Goal: Transaction & Acquisition: Purchase product/service

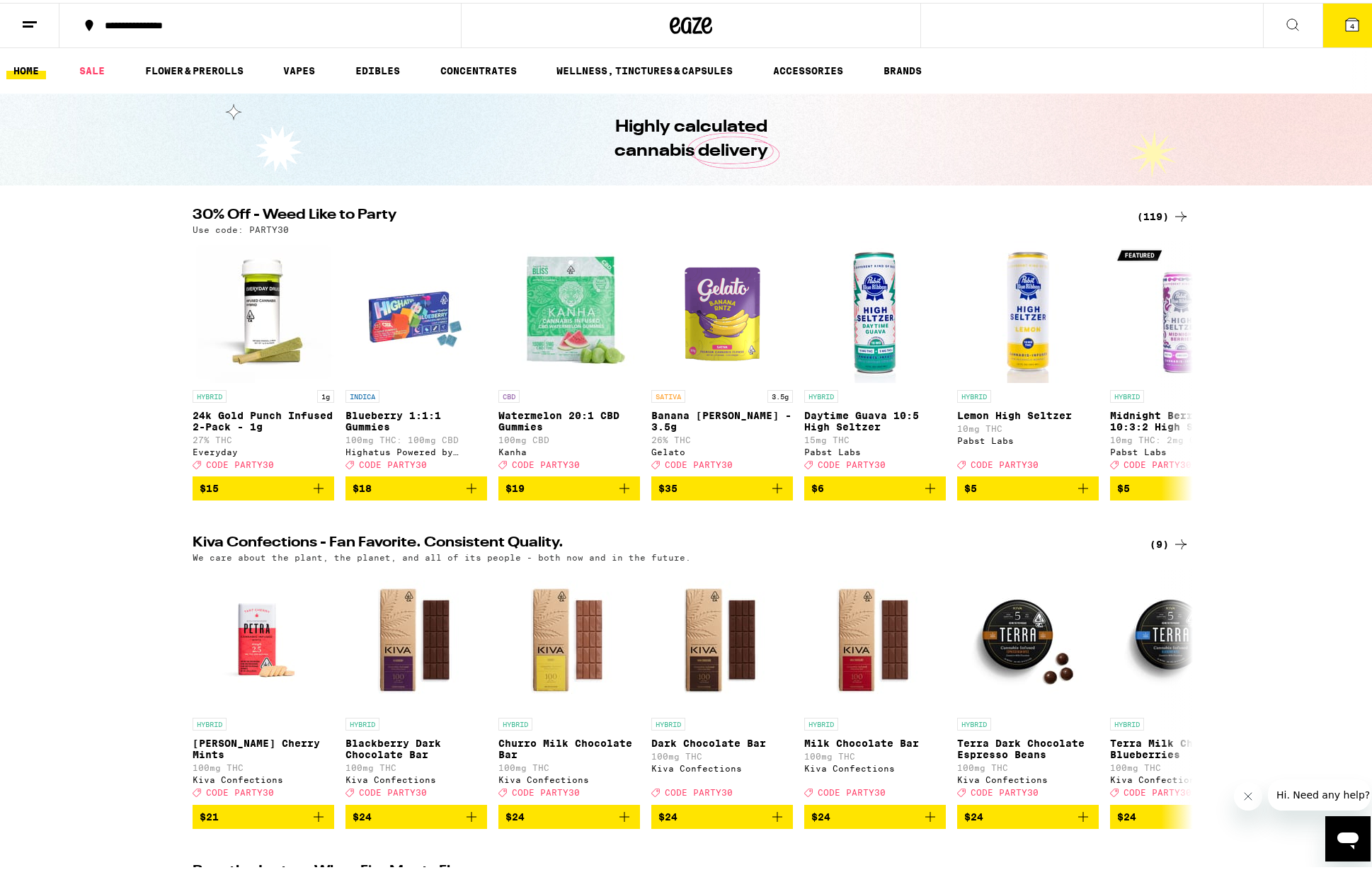
click at [1346, 21] on icon at bounding box center [1352, 21] width 13 height 13
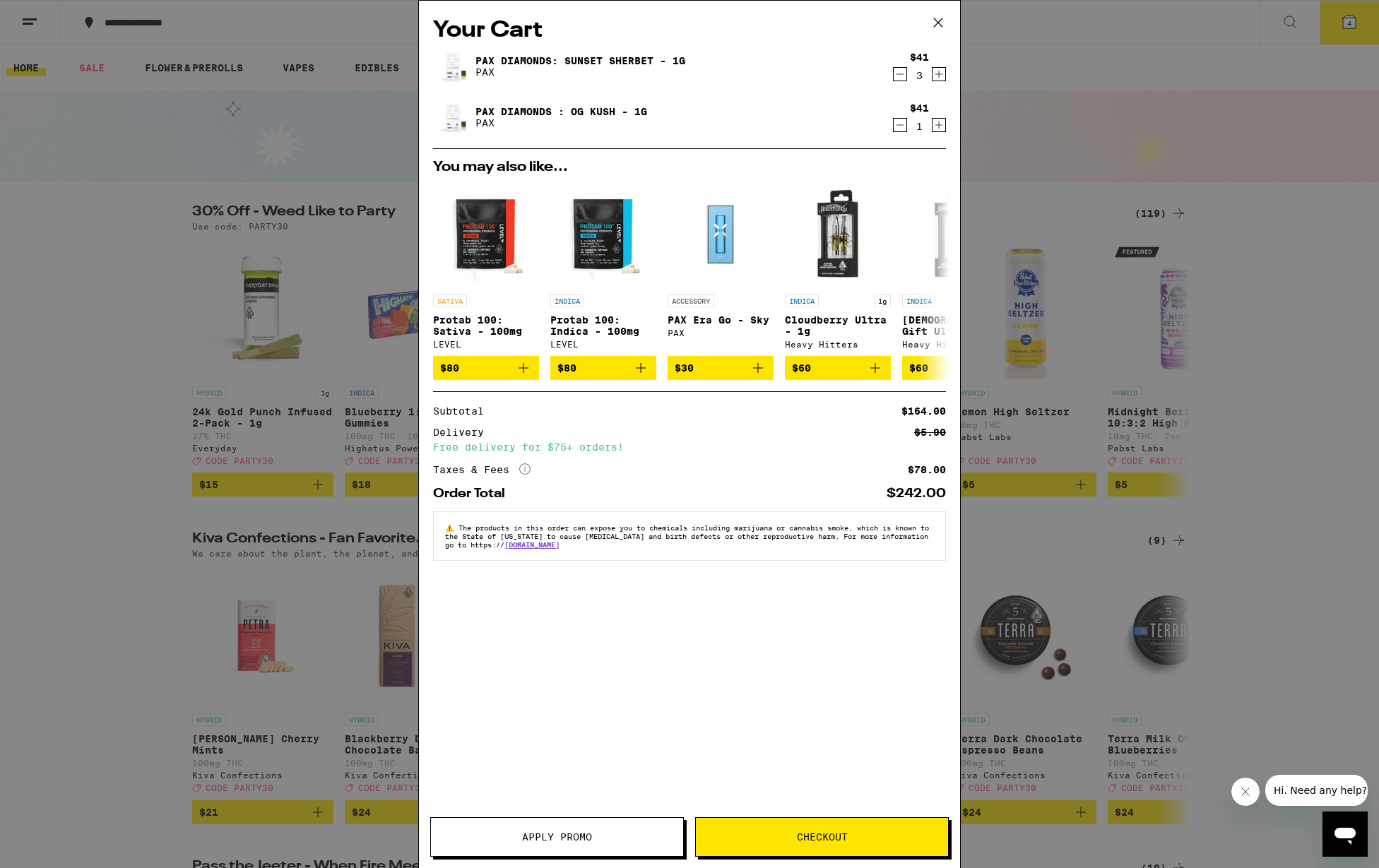
click at [932, 16] on icon at bounding box center [938, 22] width 21 height 21
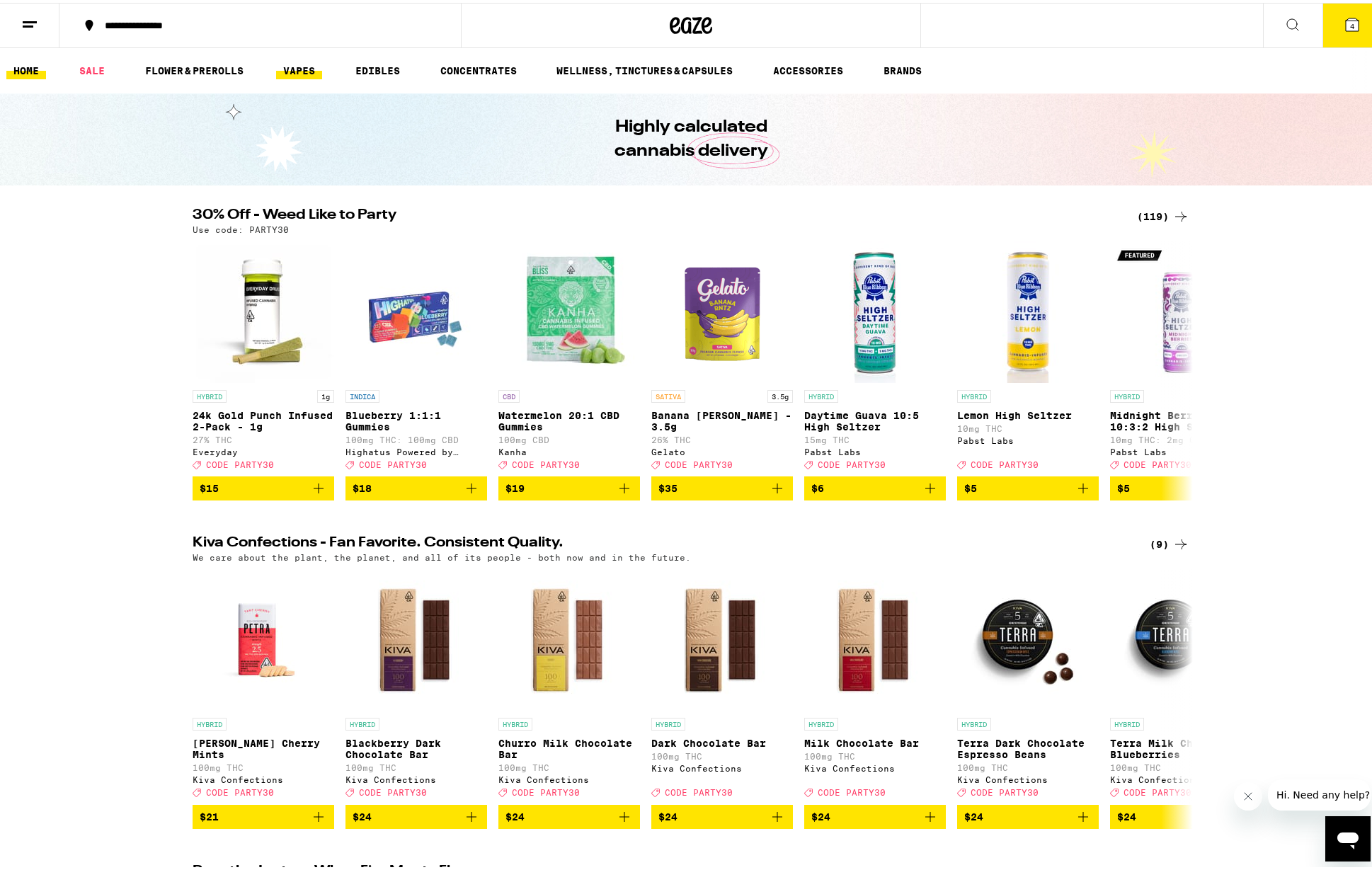
click at [296, 69] on link "VAPES" at bounding box center [299, 68] width 46 height 17
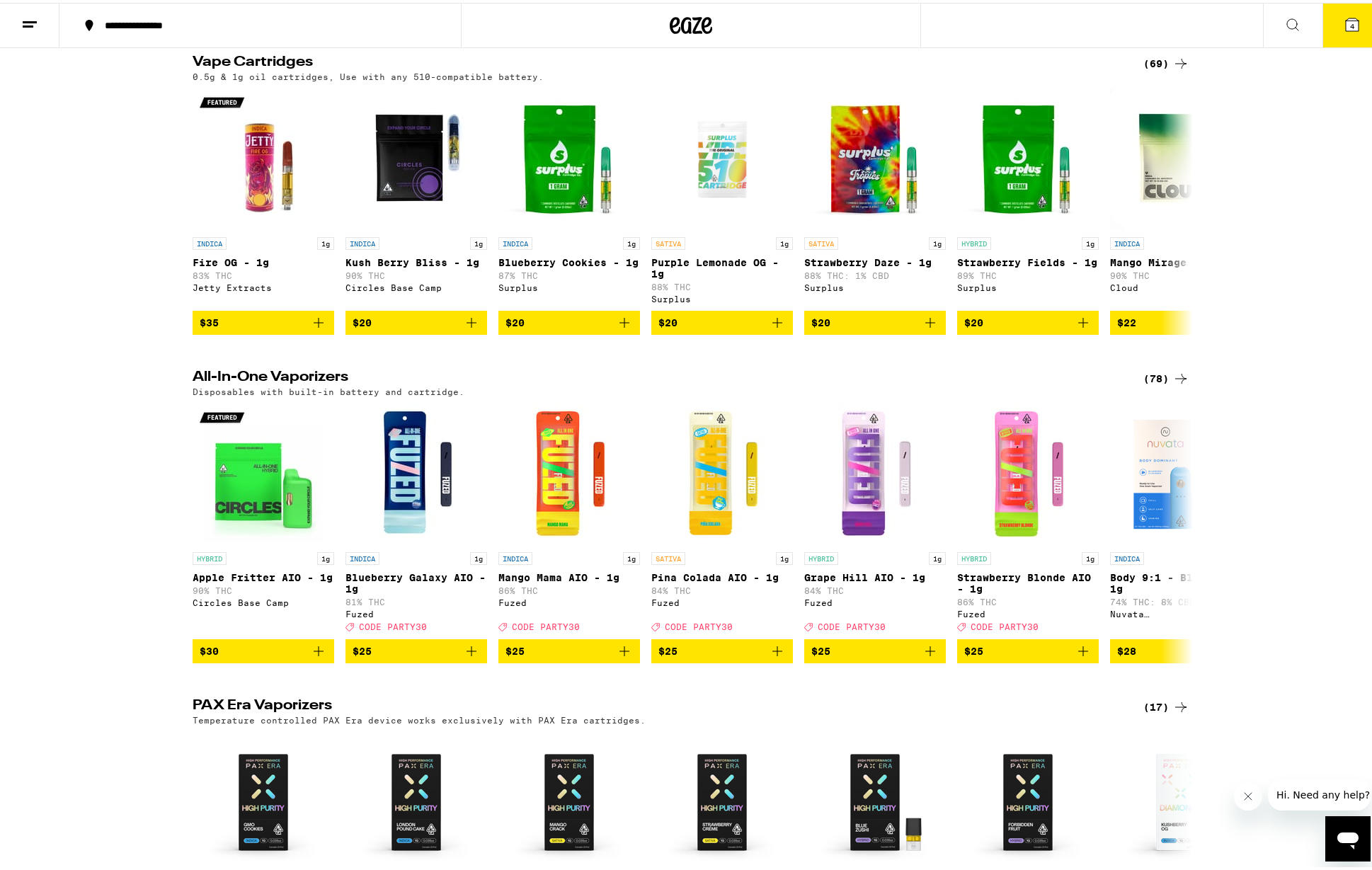
scroll to position [387, 0]
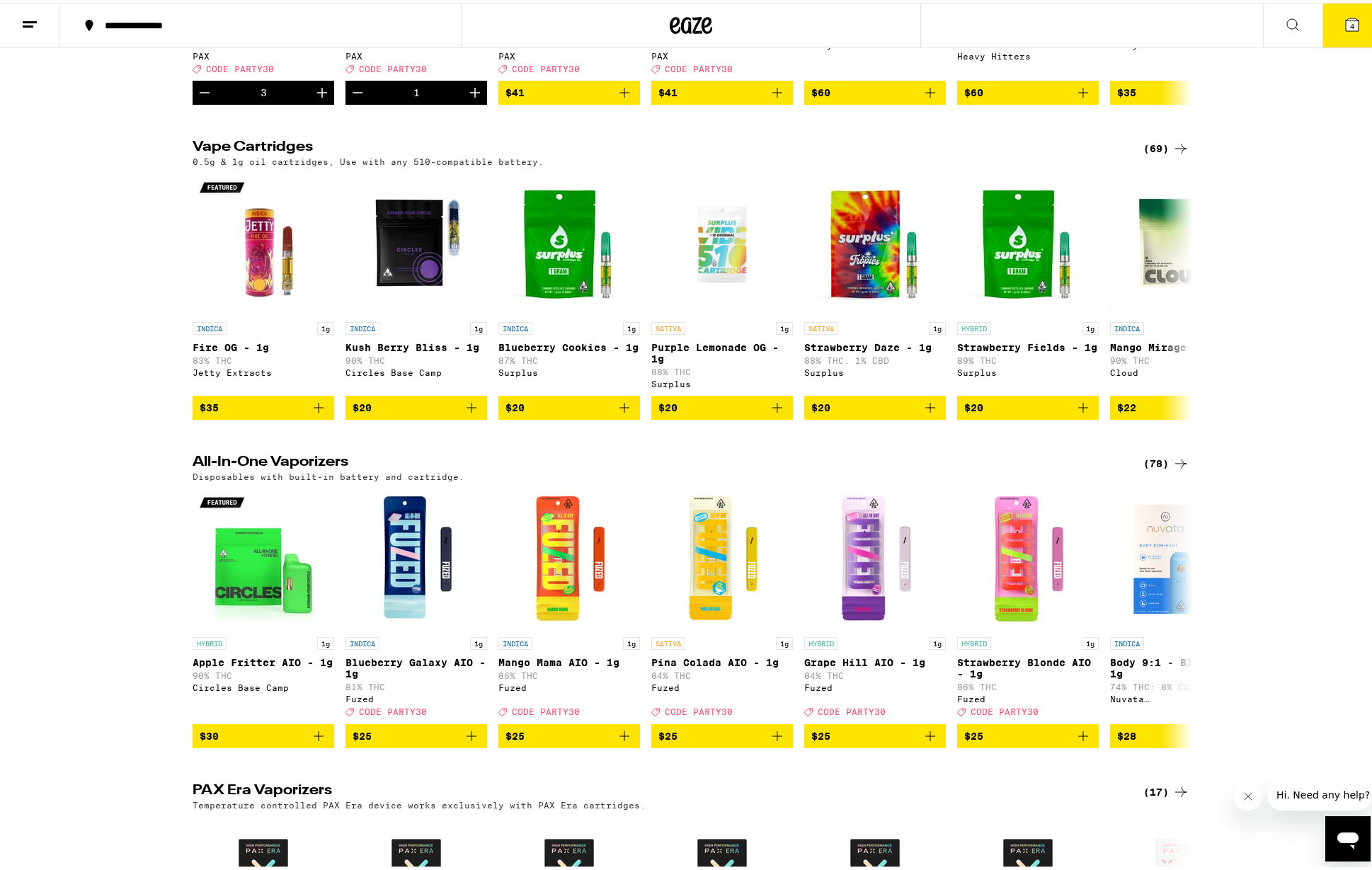
click at [1143, 154] on div "(69)" at bounding box center [1166, 146] width 46 height 17
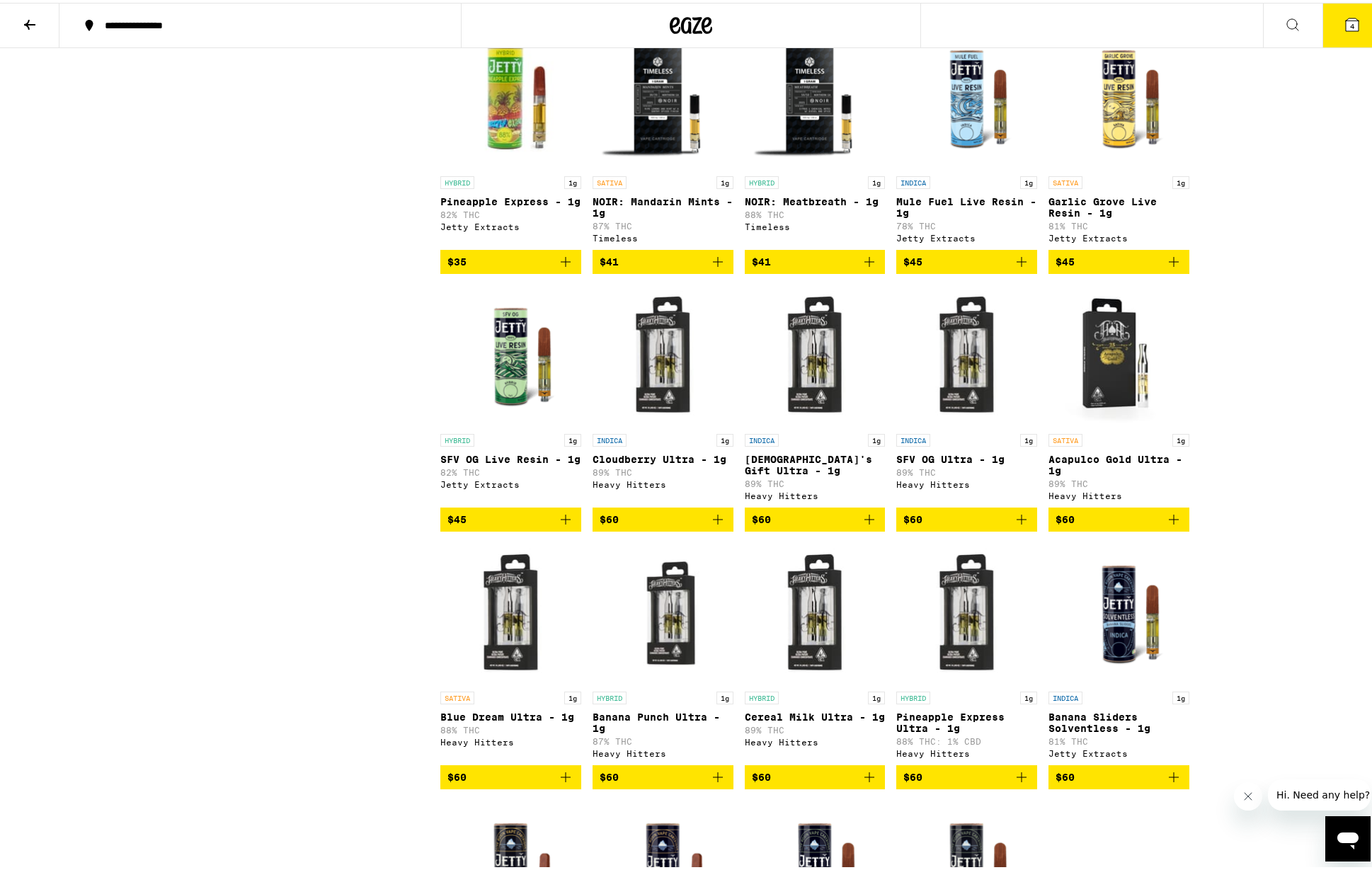
scroll to position [2663, 0]
